Goal: Task Accomplishment & Management: Manage account settings

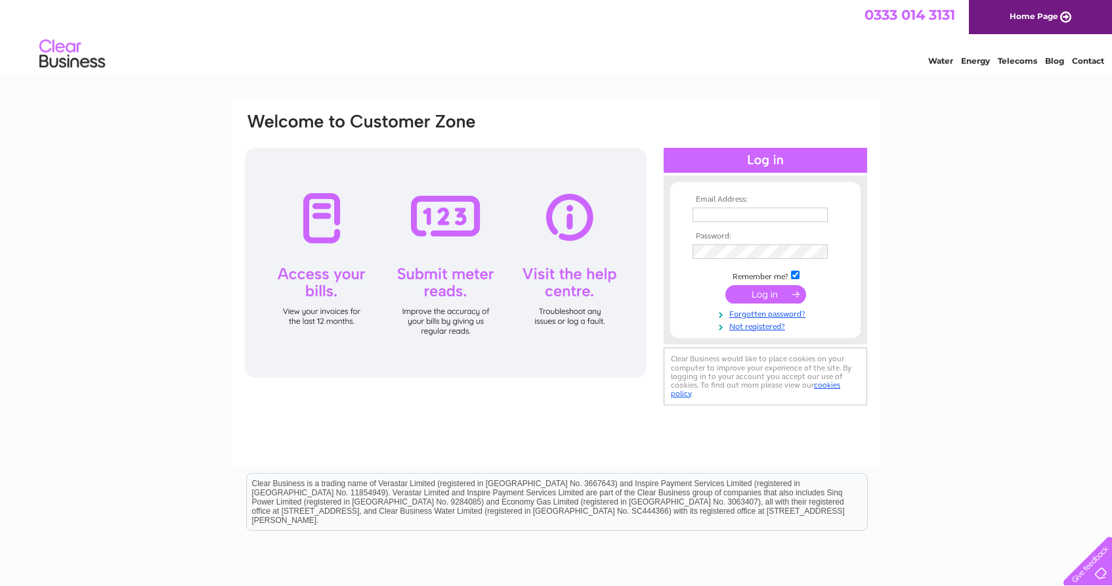
click at [733, 215] on input "text" at bounding box center [760, 214] width 135 height 14
type input "[EMAIL_ADDRESS][DOMAIN_NAME]"
click at [791, 291] on input "submit" at bounding box center [766, 295] width 81 height 18
click at [780, 292] on input "submit" at bounding box center [766, 294] width 81 height 18
